Goal: Information Seeking & Learning: Learn about a topic

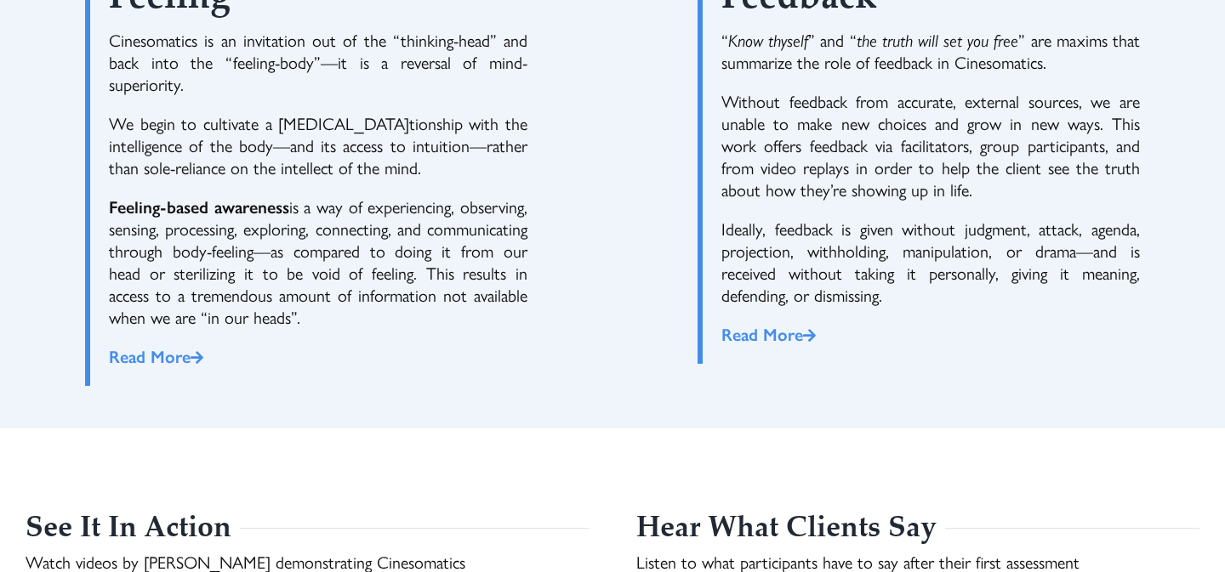
scroll to position [2368, 0]
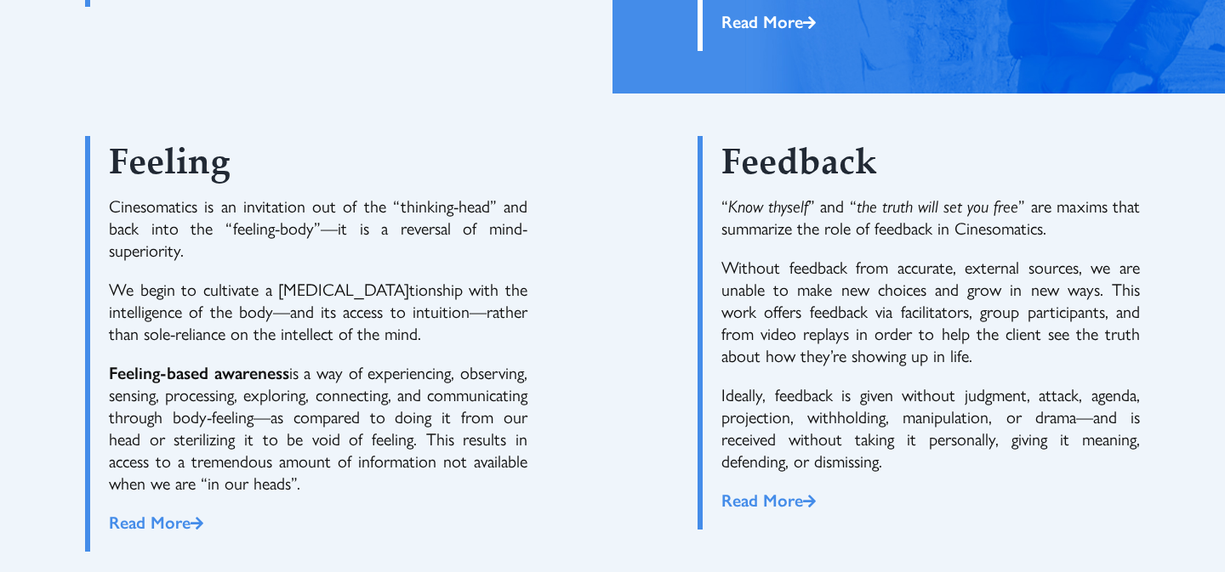
click at [695, 188] on div "Feed­back “ Know thy­self ” and “ the truth will set you free ” are maxims that…" at bounding box center [918, 344] width 612 height 501
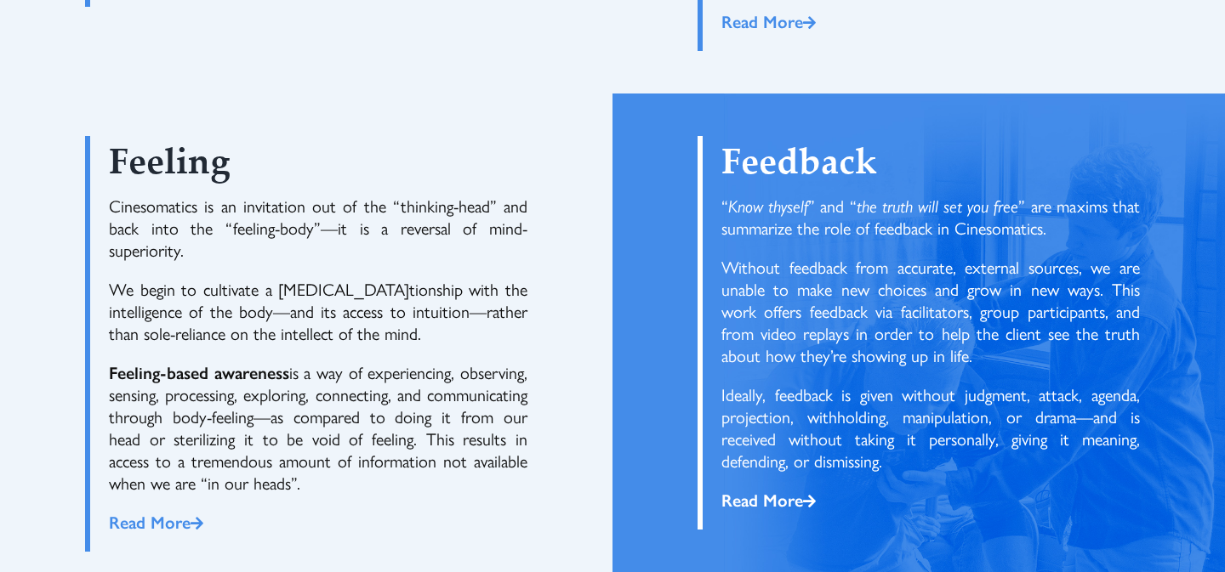
click at [750, 502] on link "Read More" at bounding box center [768, 499] width 94 height 25
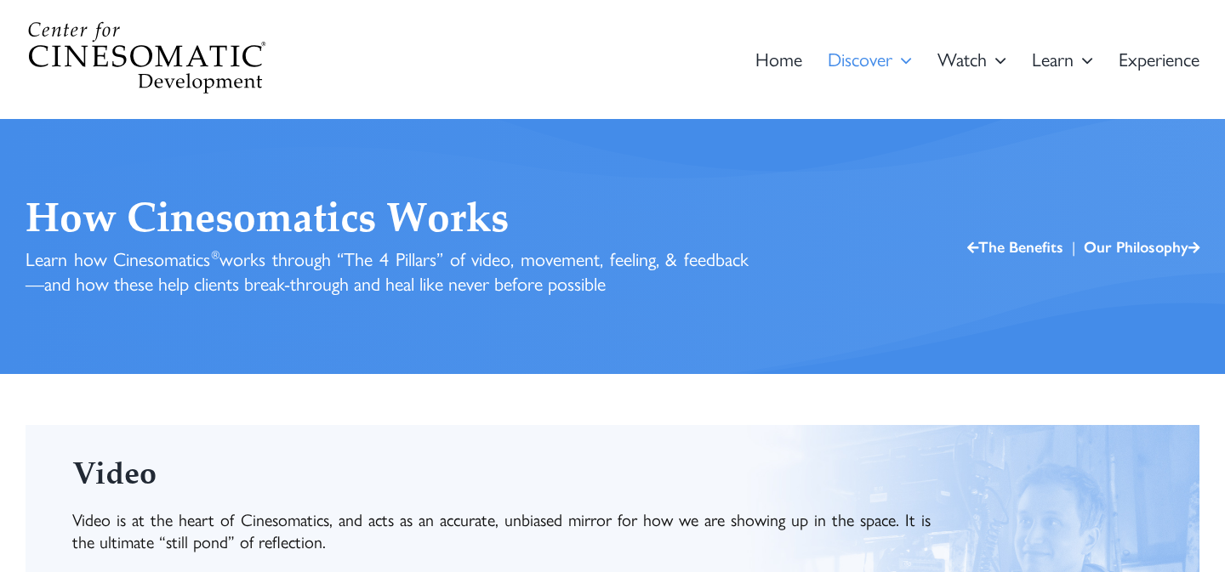
scroll to position [10, 0]
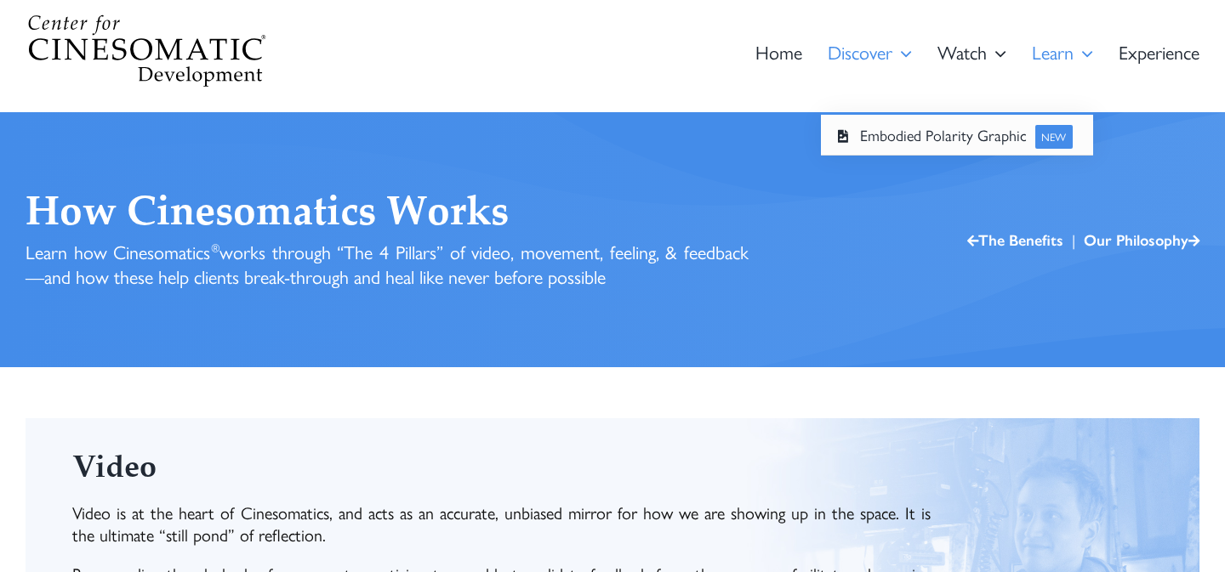
click at [1088, 53] on icon "Main Menu" at bounding box center [1087, 52] width 12 height 27
click at [1052, 56] on span "Learn" at bounding box center [1053, 52] width 42 height 19
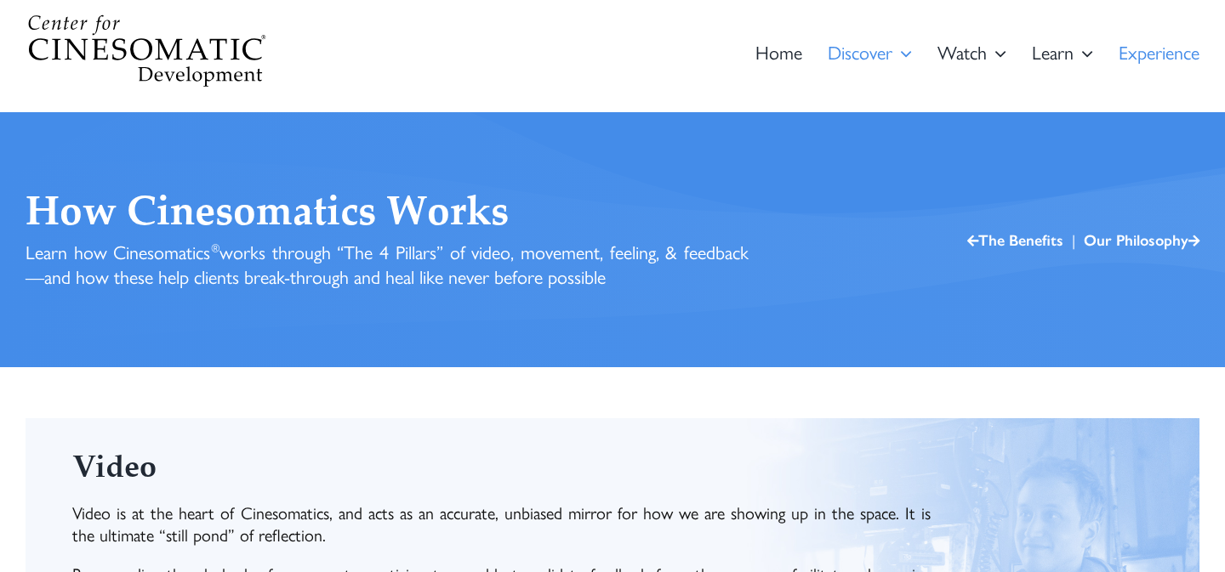
click at [1145, 51] on span "Expe­ri­ence" at bounding box center [1158, 52] width 81 height 19
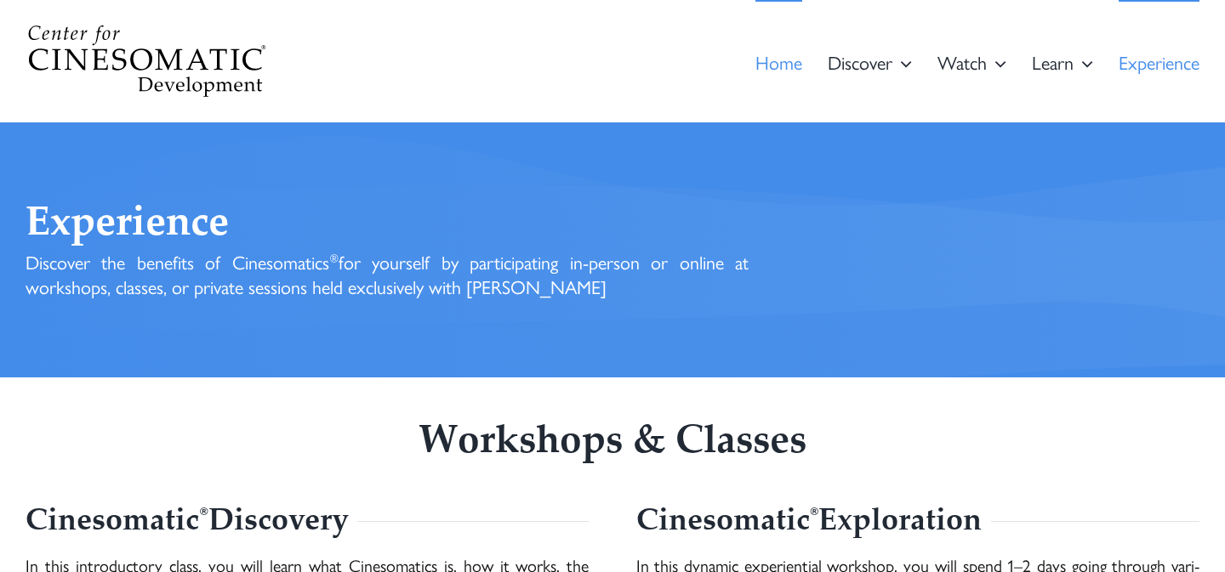
click at [788, 60] on span "Home" at bounding box center [778, 62] width 47 height 19
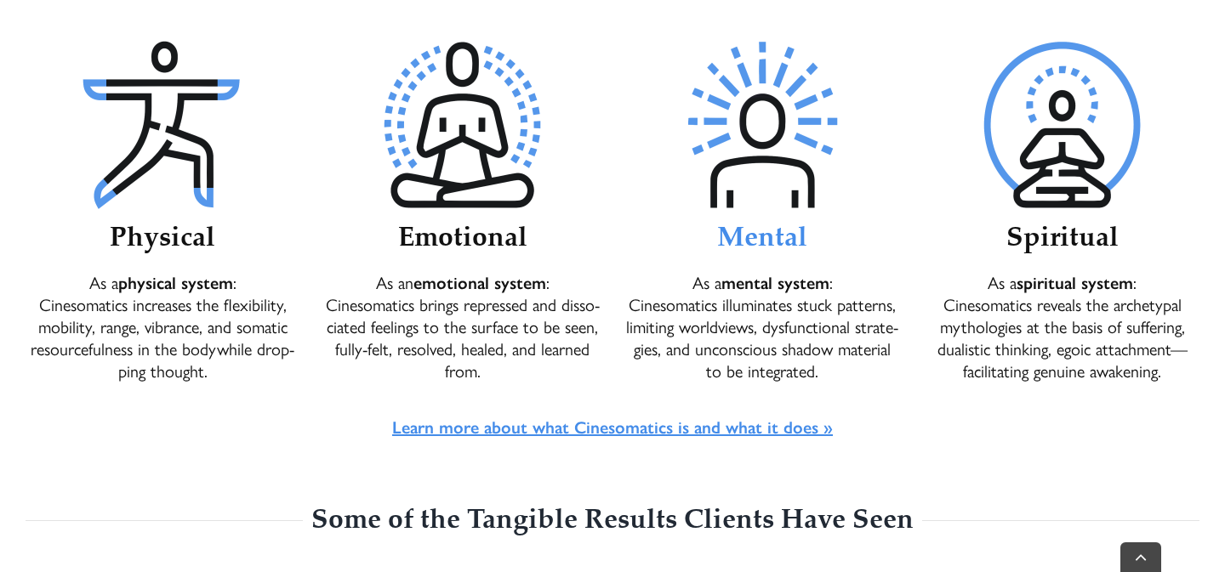
scroll to position [895, 0]
click at [633, 425] on strong "Learn more about what Cine­so­mat­ics is and what it does »" at bounding box center [612, 425] width 441 height 25
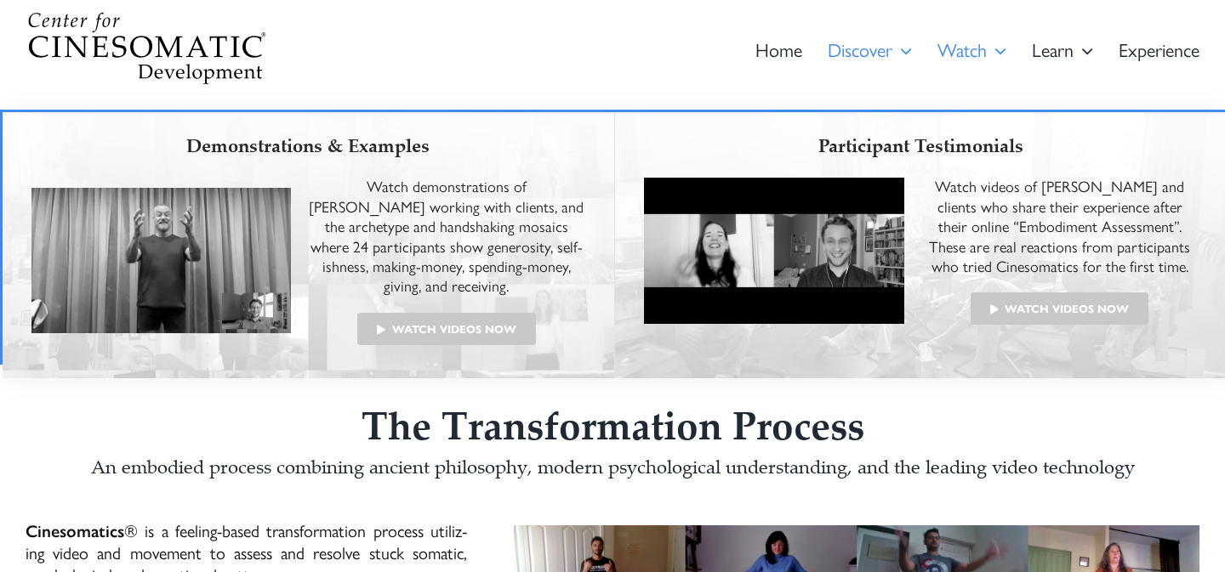
scroll to position [11, 0]
